Goal: Find specific page/section: Locate a particular part of the current website

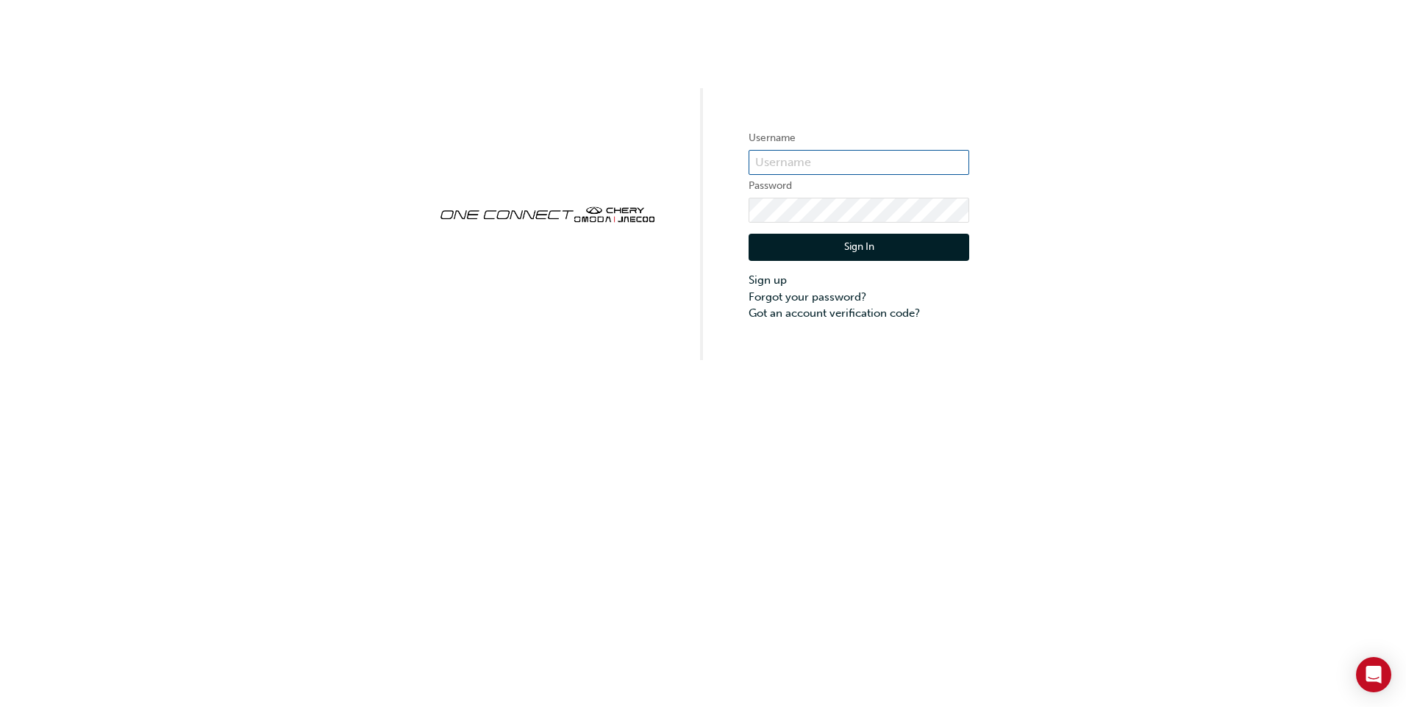
click at [844, 165] on input "text" at bounding box center [859, 162] width 221 height 25
type input "CHAU0492"
click button "Sign In" at bounding box center [859, 248] width 221 height 28
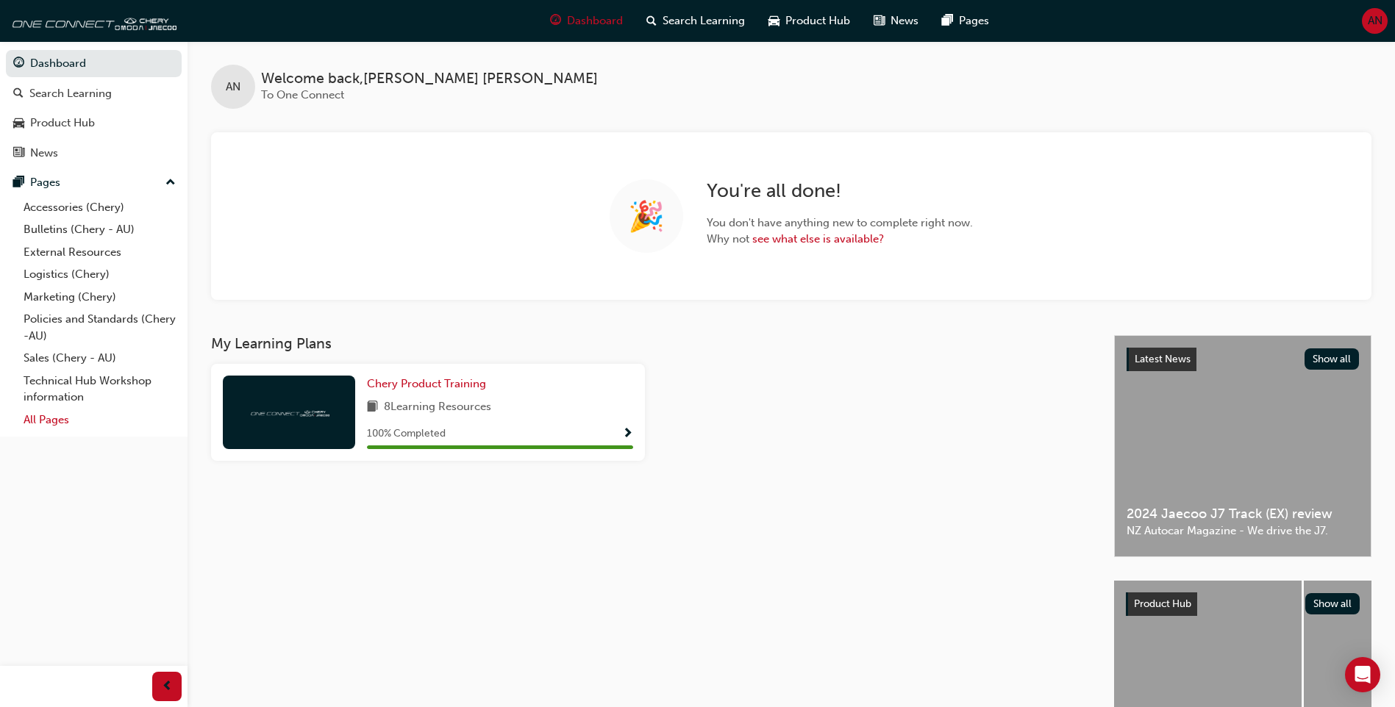
click at [72, 415] on link "All Pages" at bounding box center [100, 420] width 164 height 23
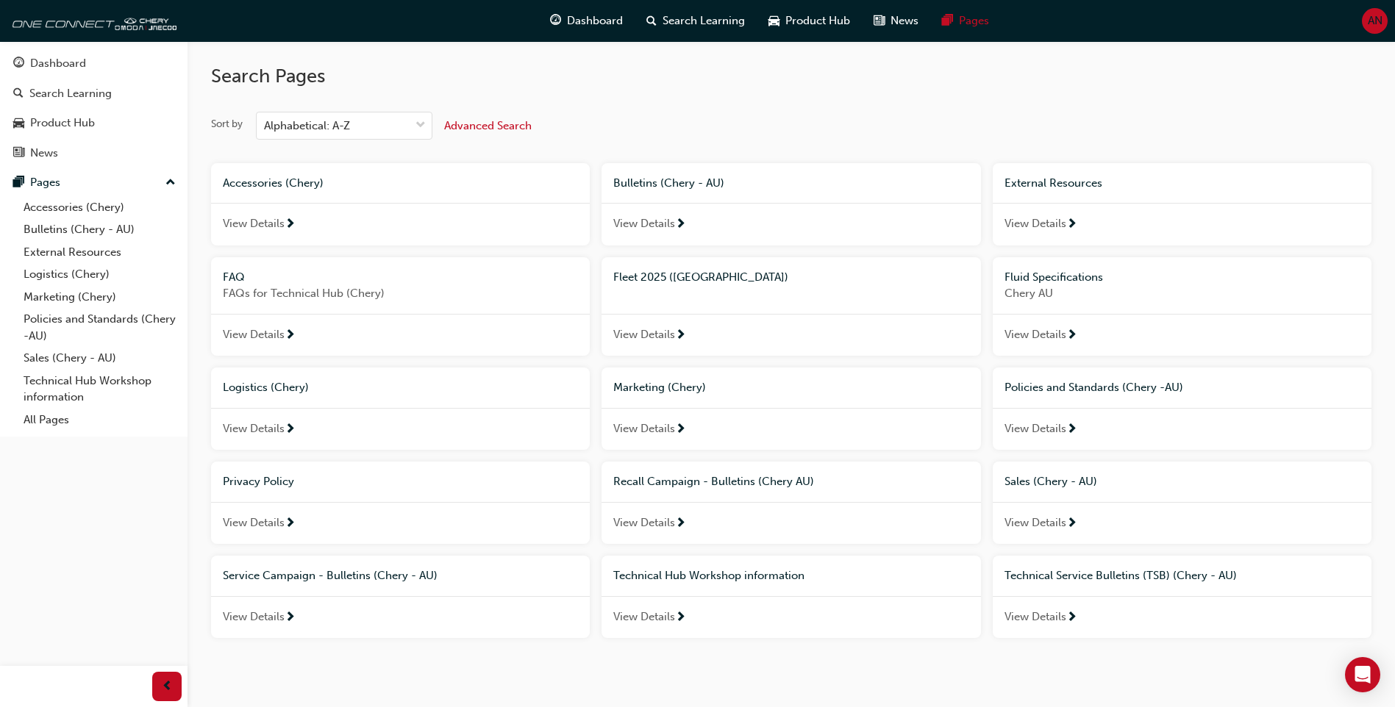
click at [652, 331] on span "View Details" at bounding box center [644, 335] width 62 height 17
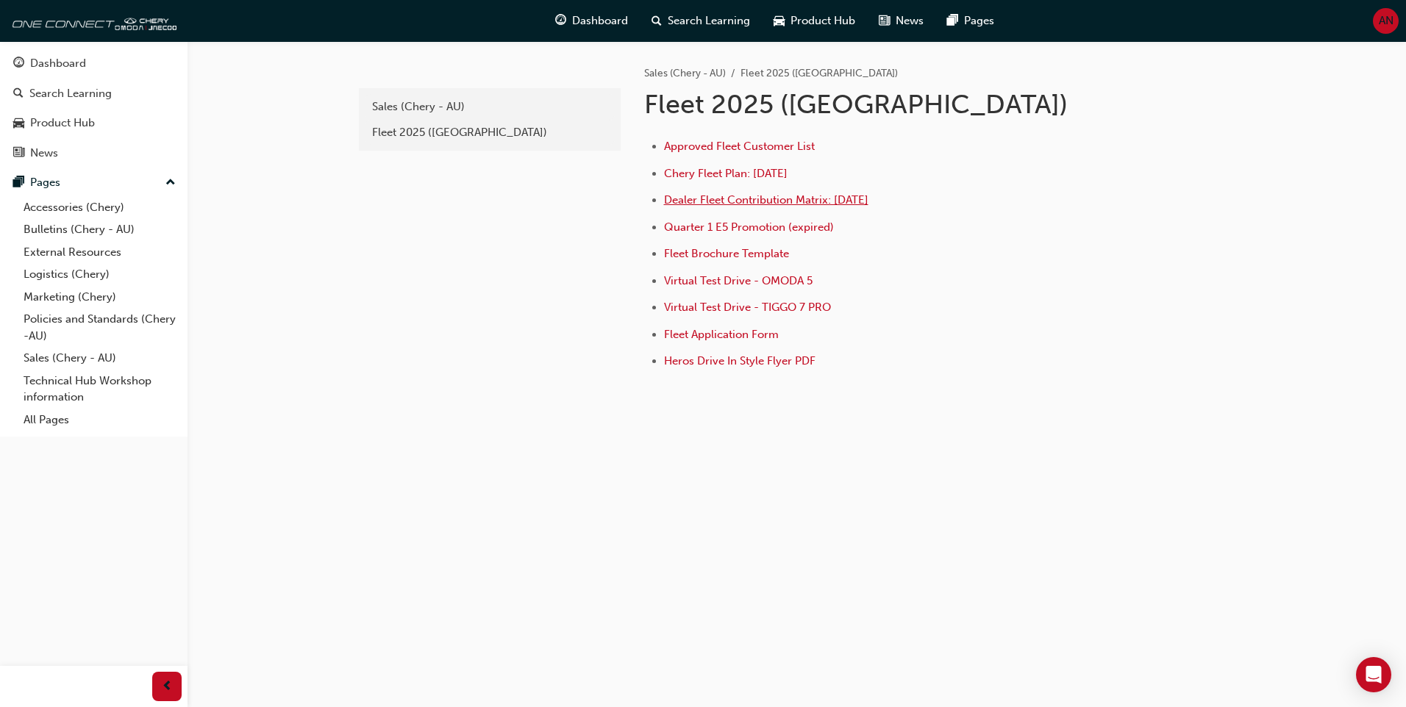
click at [853, 202] on span "Dealer Fleet Contribution Matrix: [DATE]" at bounding box center [766, 199] width 204 height 13
